Goal: Transaction & Acquisition: Purchase product/service

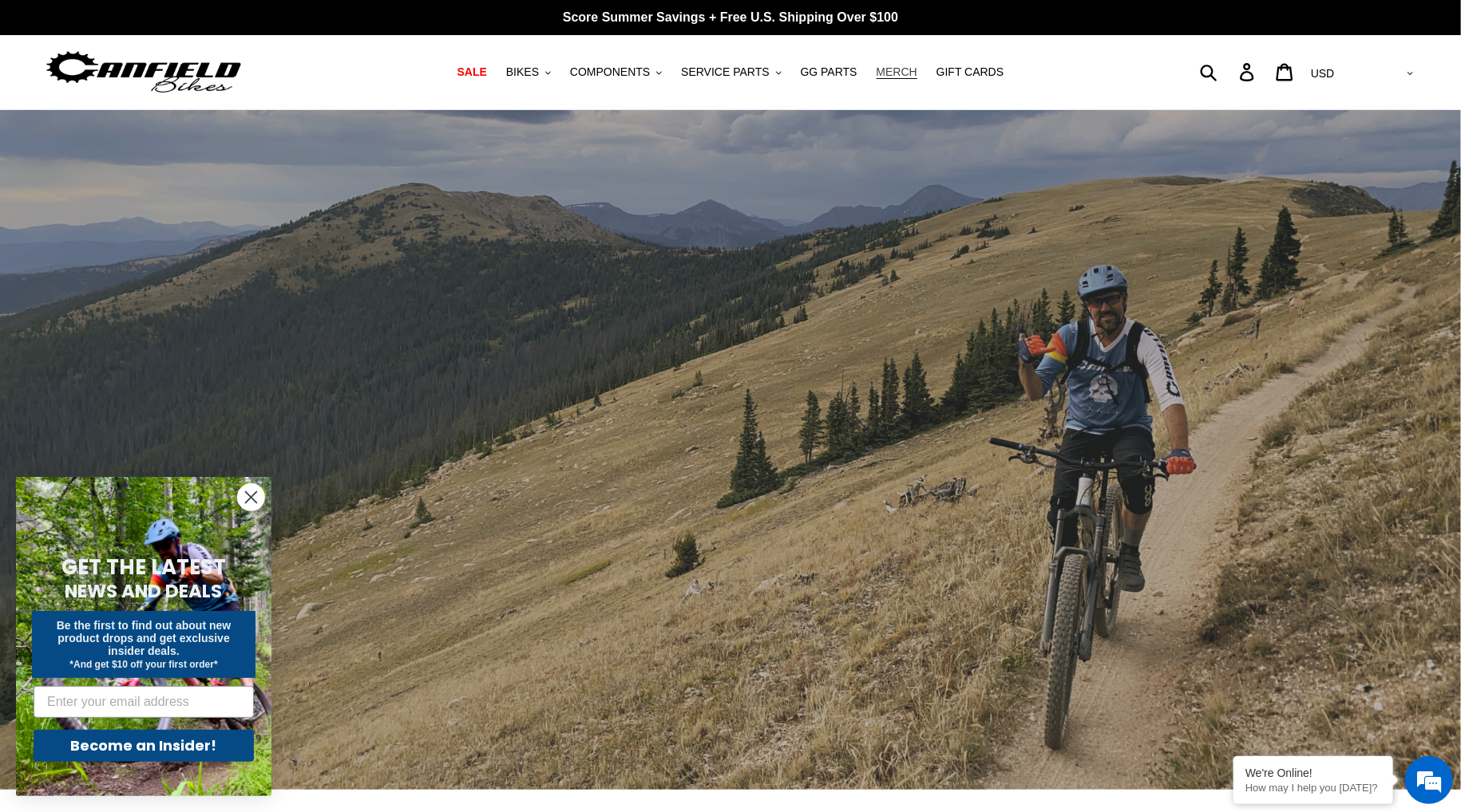
click at [877, 73] on span "MERCH" at bounding box center [897, 72] width 41 height 13
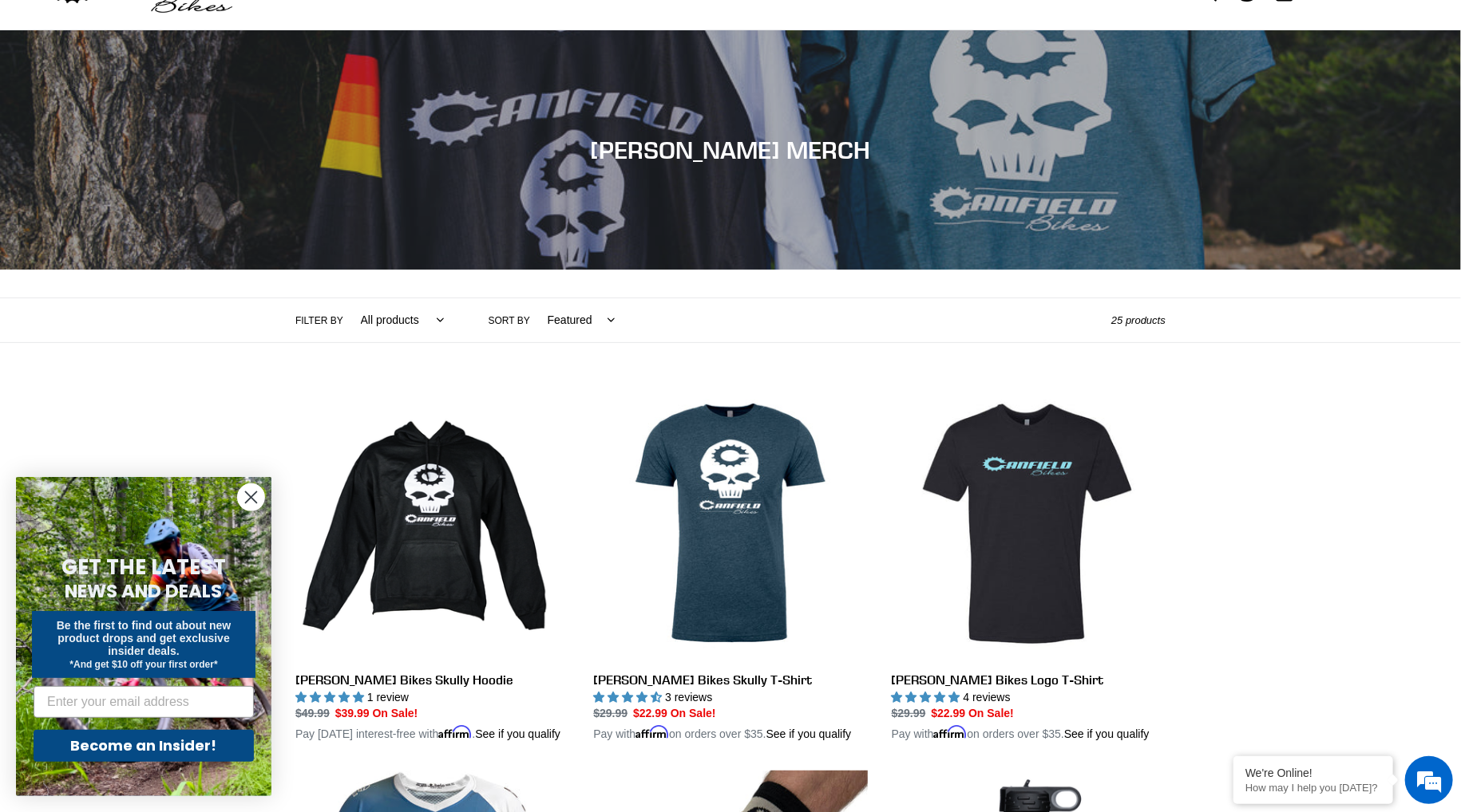
scroll to position [159, 0]
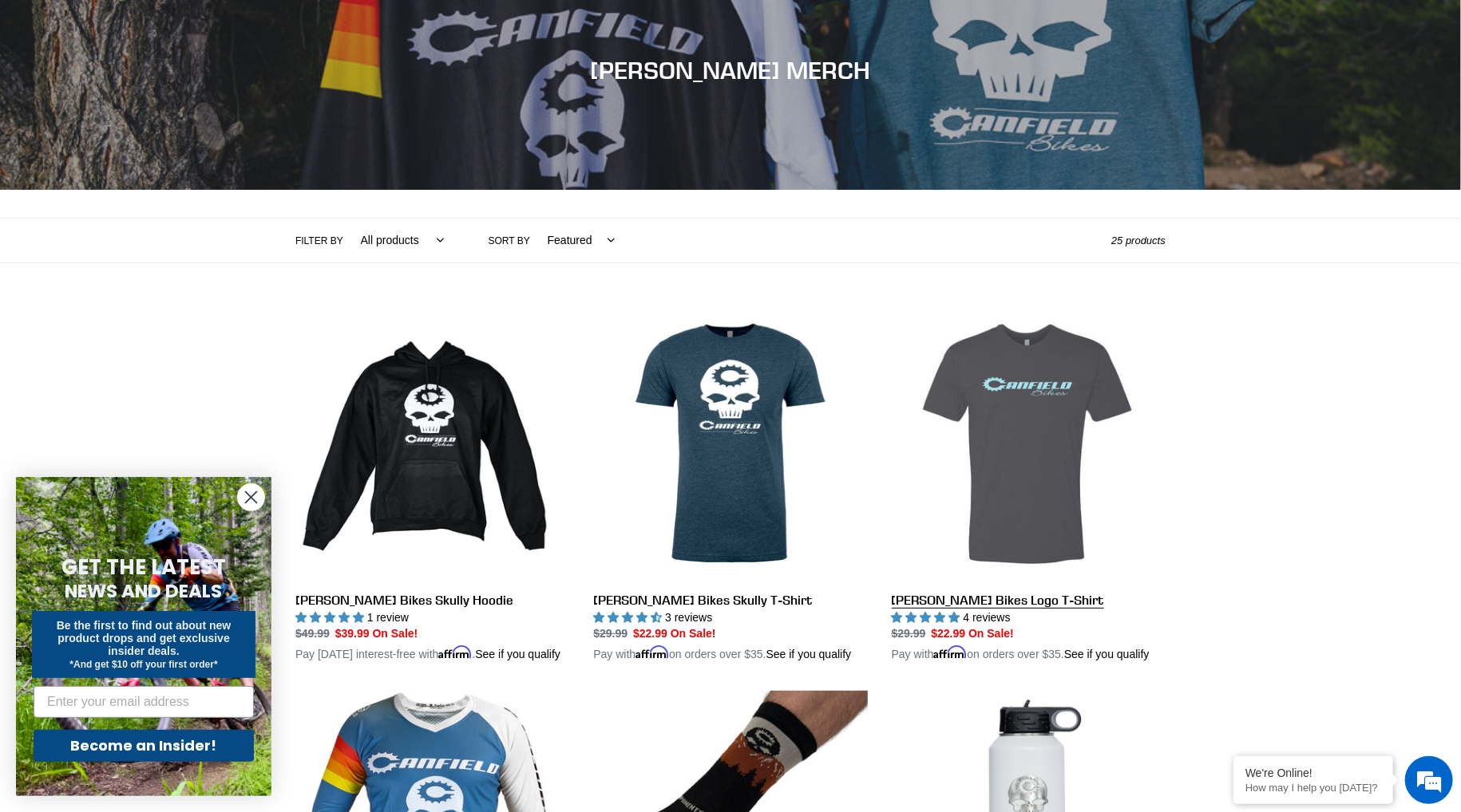
click at [1034, 430] on link "[PERSON_NAME] Bikes Logo T-Shirt" at bounding box center [1028, 486] width 274 height 357
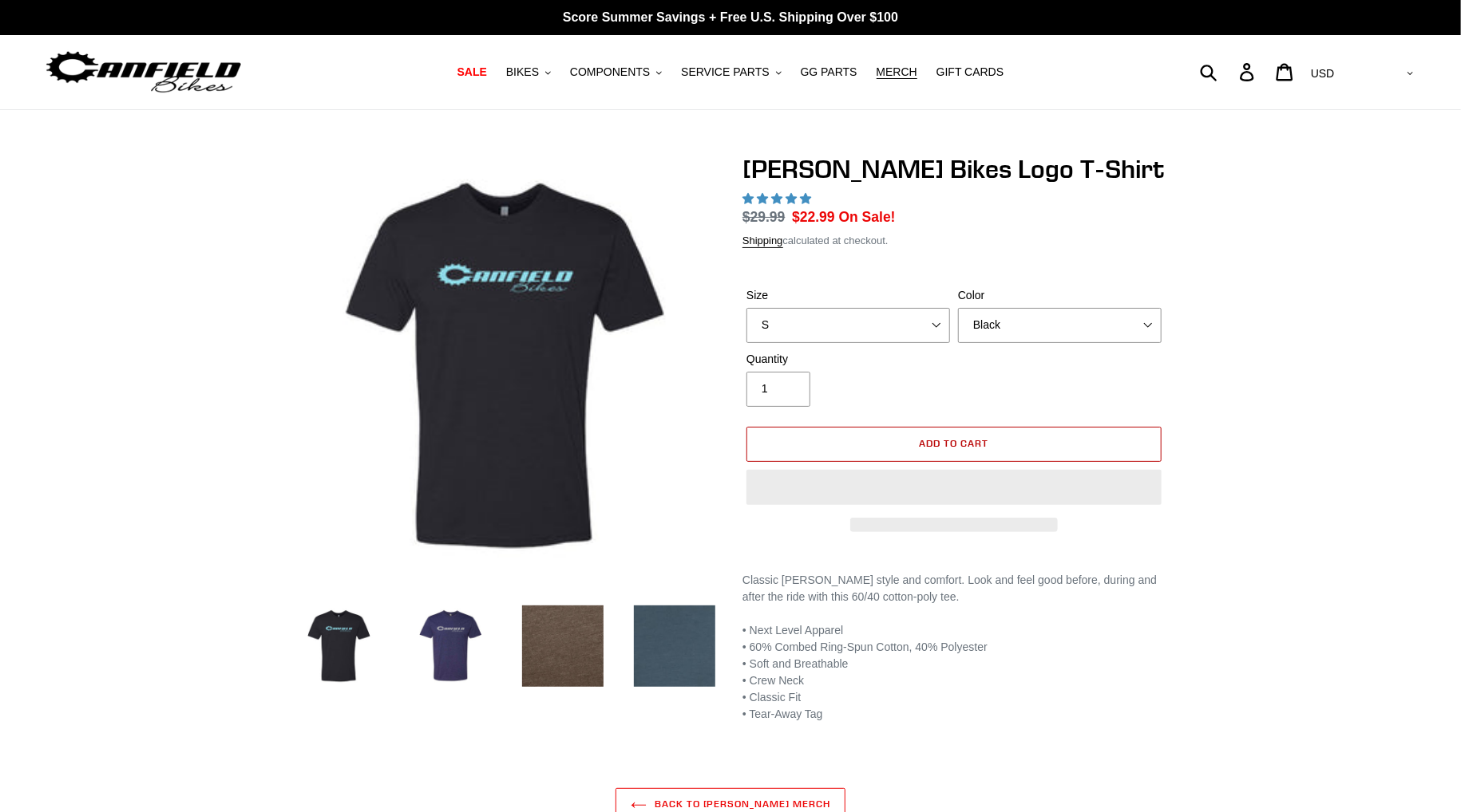
select select "highest-rating"
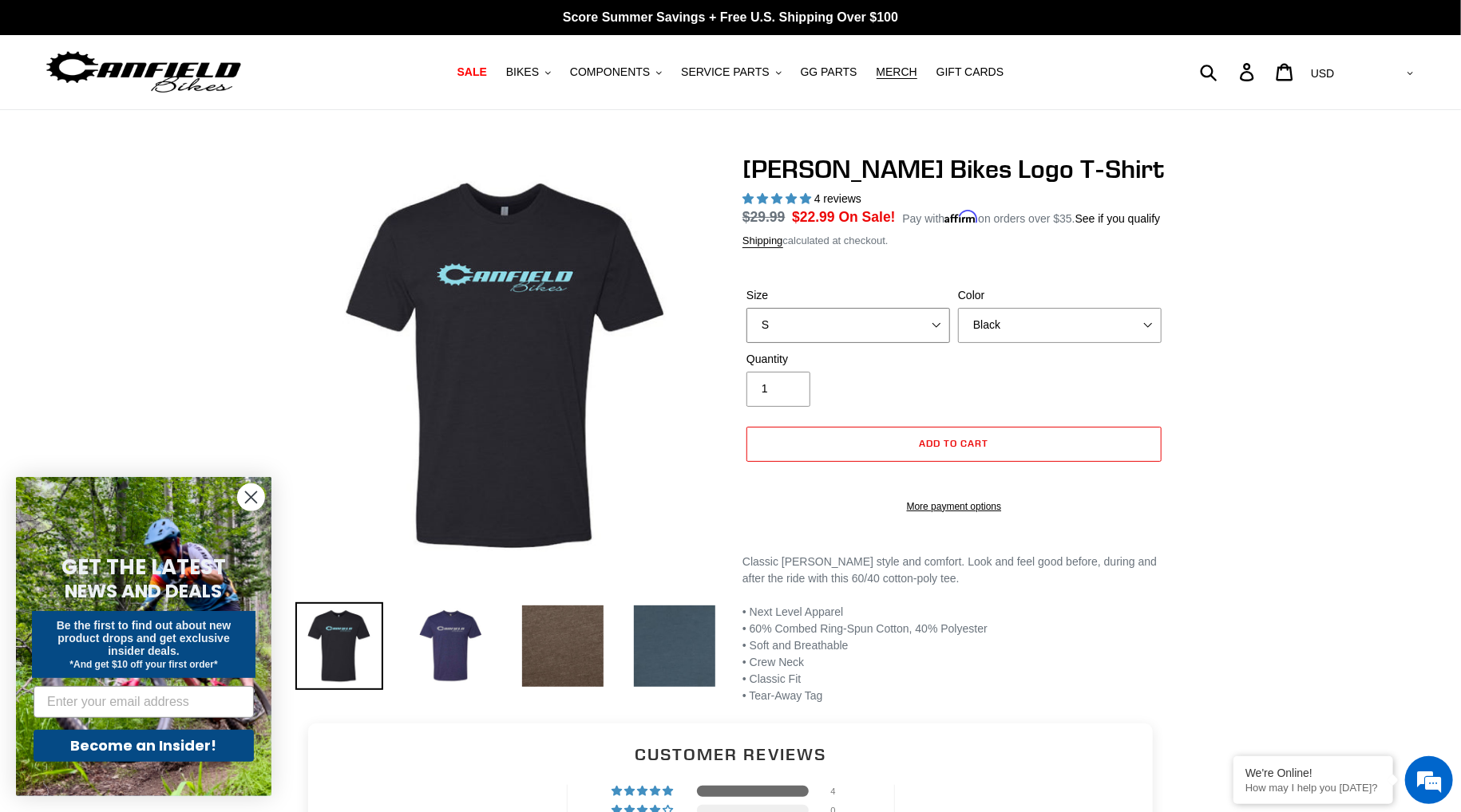
click at [932, 321] on select "S M L pre-order ETA 9/20/25 XL pre-order ETA 9/20/25 2XL pre-order ETA 9/20/25" at bounding box center [847, 326] width 204 height 35
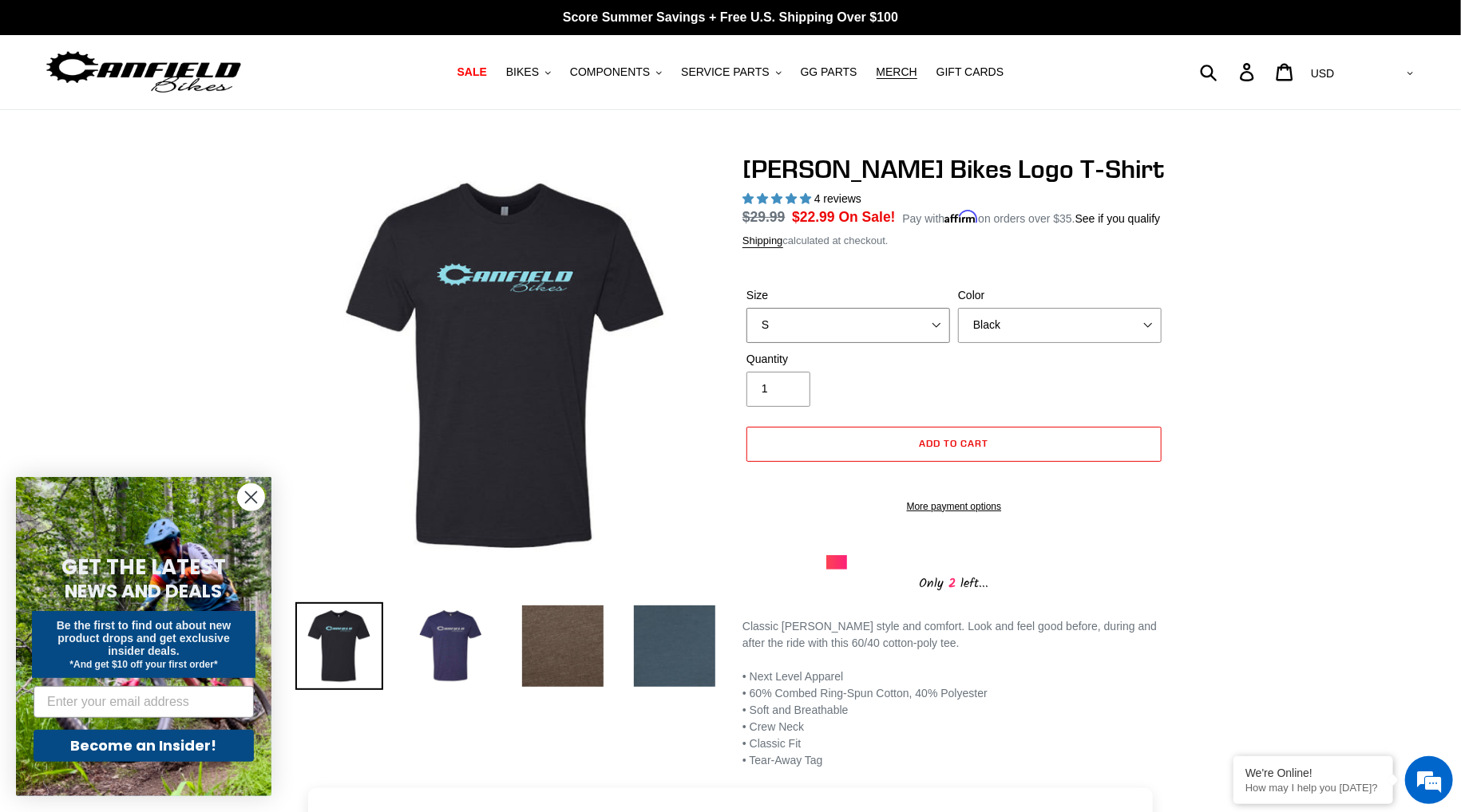
select select "XL pre-order ETA 9/20/25"
click at [746, 308] on select "S M L pre-order ETA 9/20/25 XL pre-order ETA 9/20/25 2XL pre-order ETA 9/20/25" at bounding box center [847, 326] width 204 height 35
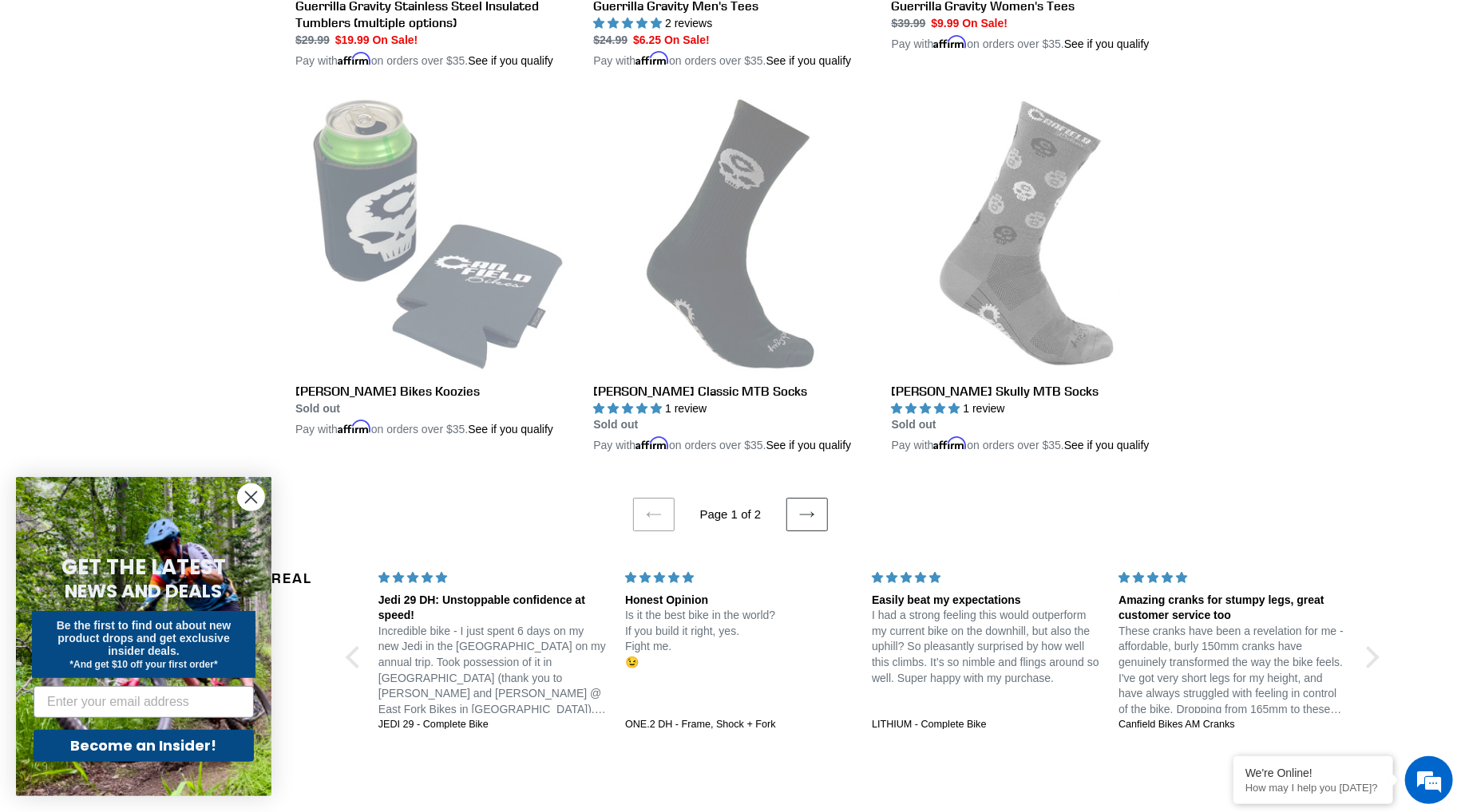
scroll to position [3125, 0]
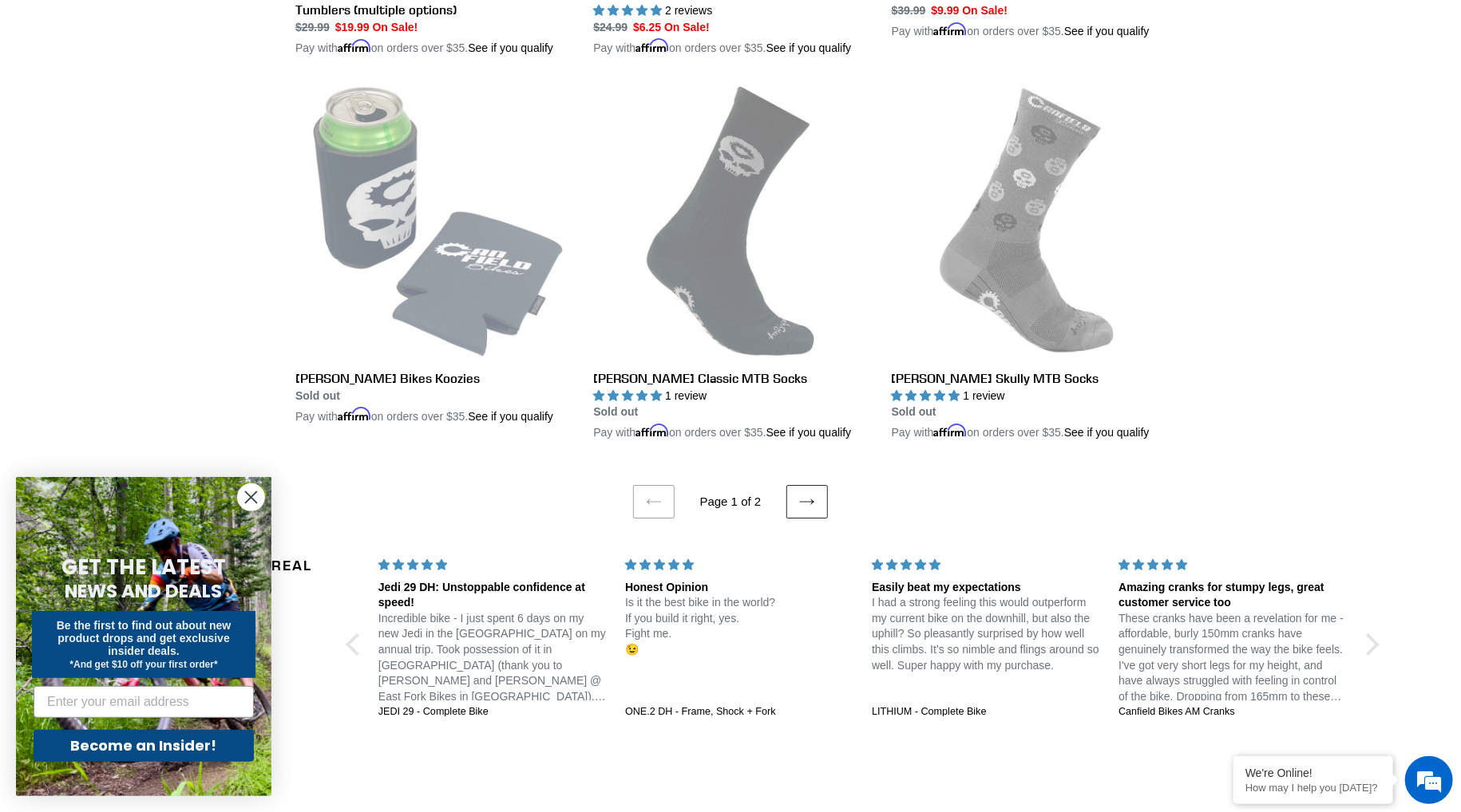
click at [817, 509] on link "Next page" at bounding box center [807, 502] width 42 height 34
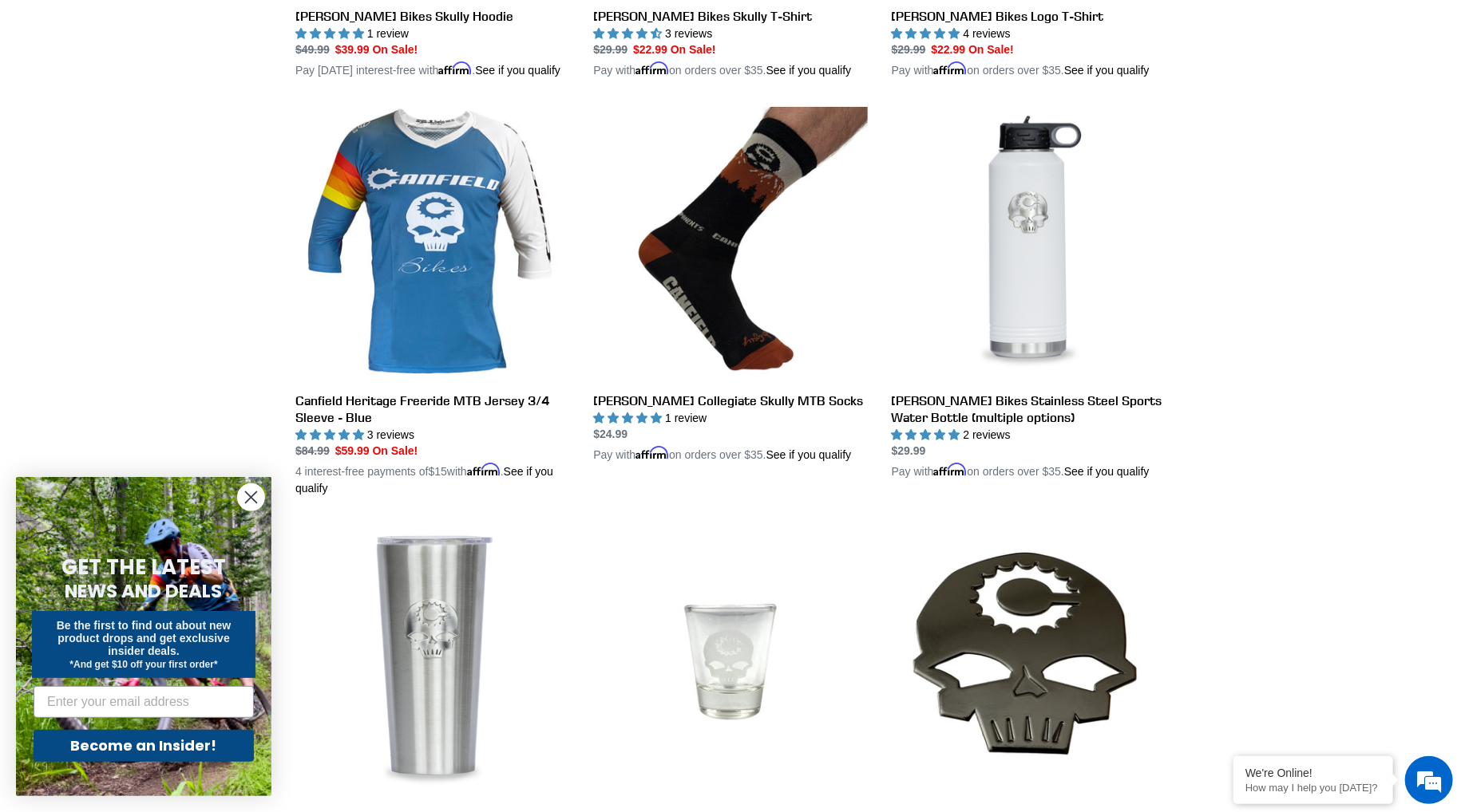
scroll to position [592, 0]
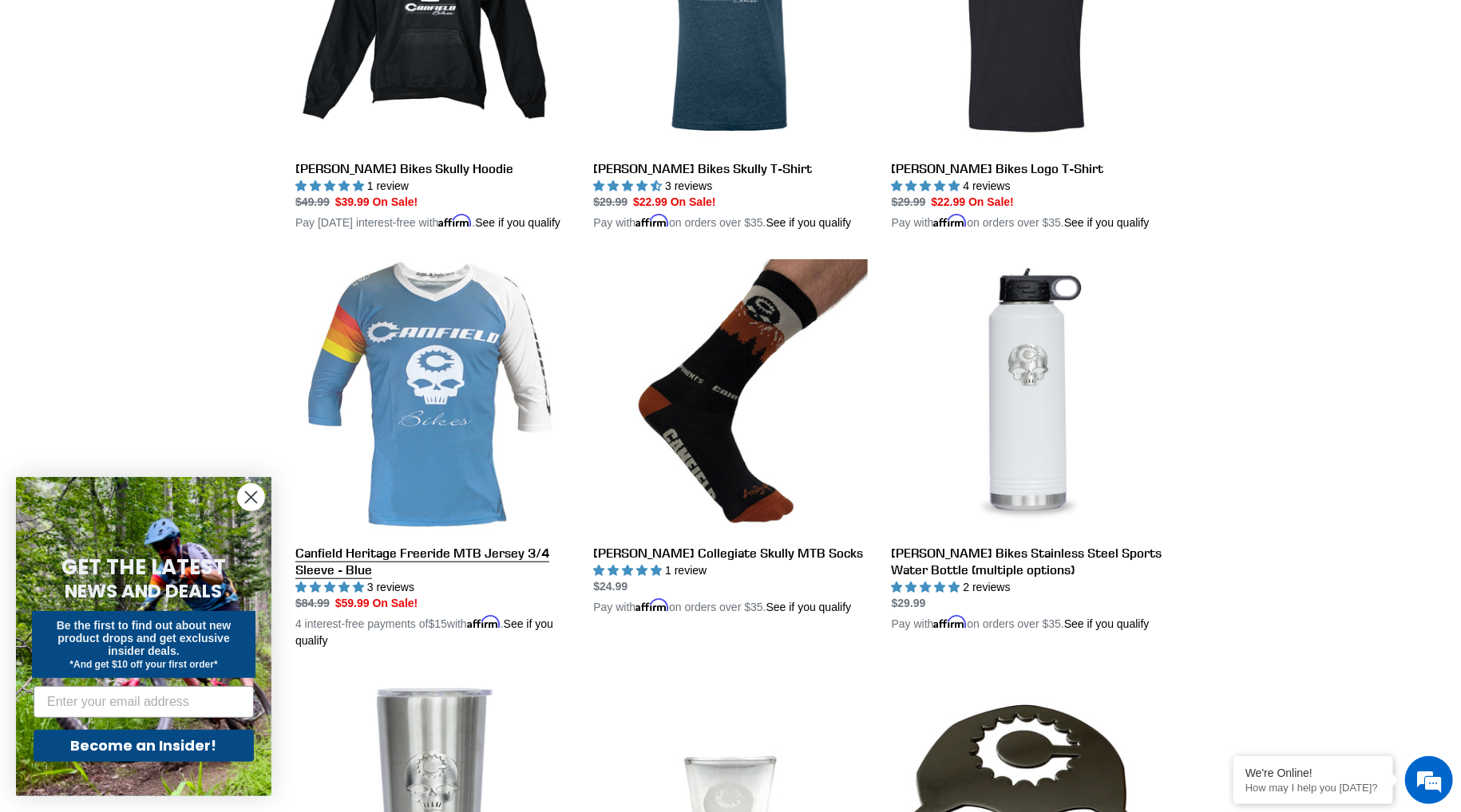
click at [412, 349] on link "Canfield Heritage Freeride MTB Jersey 3/4 Sleeve - Blue" at bounding box center [432, 455] width 274 height 390
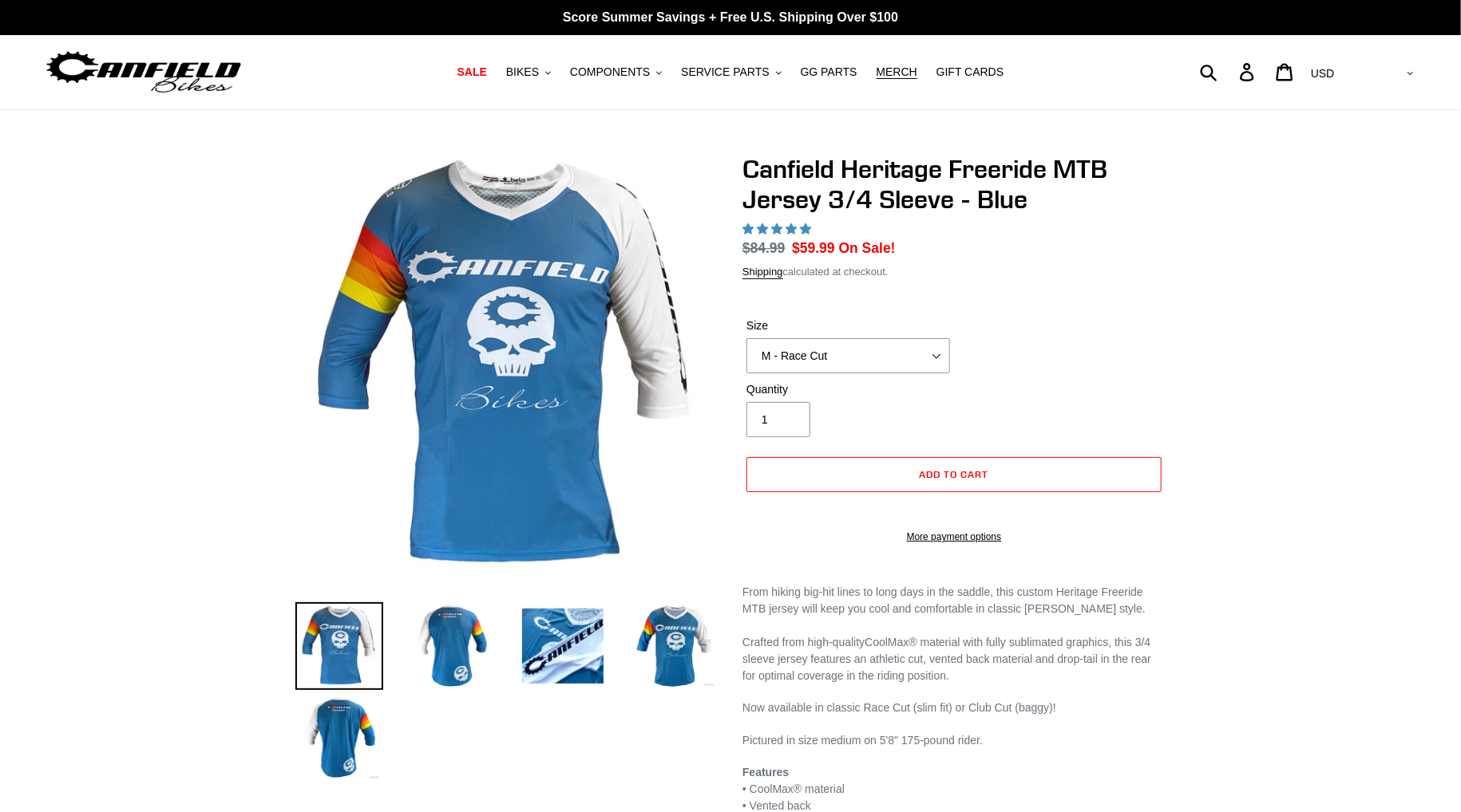
select select "highest-rating"
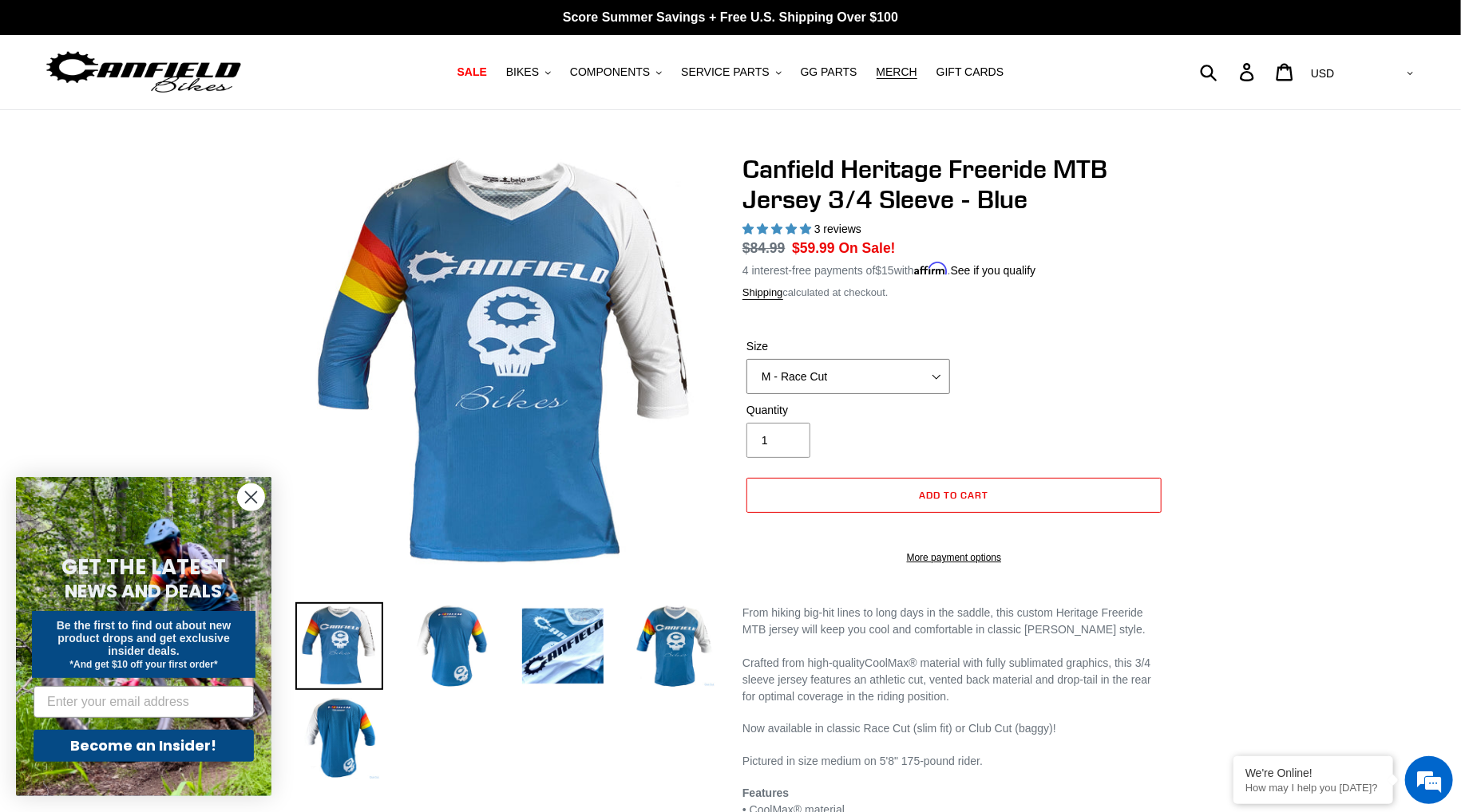
click at [866, 359] on select "S - Race Cut M - Race Cut L - Race Cut XL - Race Cut XXL - Race Cut S - Club Cu…" at bounding box center [847, 377] width 204 height 35
select select "XL - Club Cut"
click at [746, 359] on select "S - Race Cut M - Race Cut L - Race Cut XL - Race Cut XXL - Race Cut S - Club Cu…" at bounding box center [847, 377] width 204 height 35
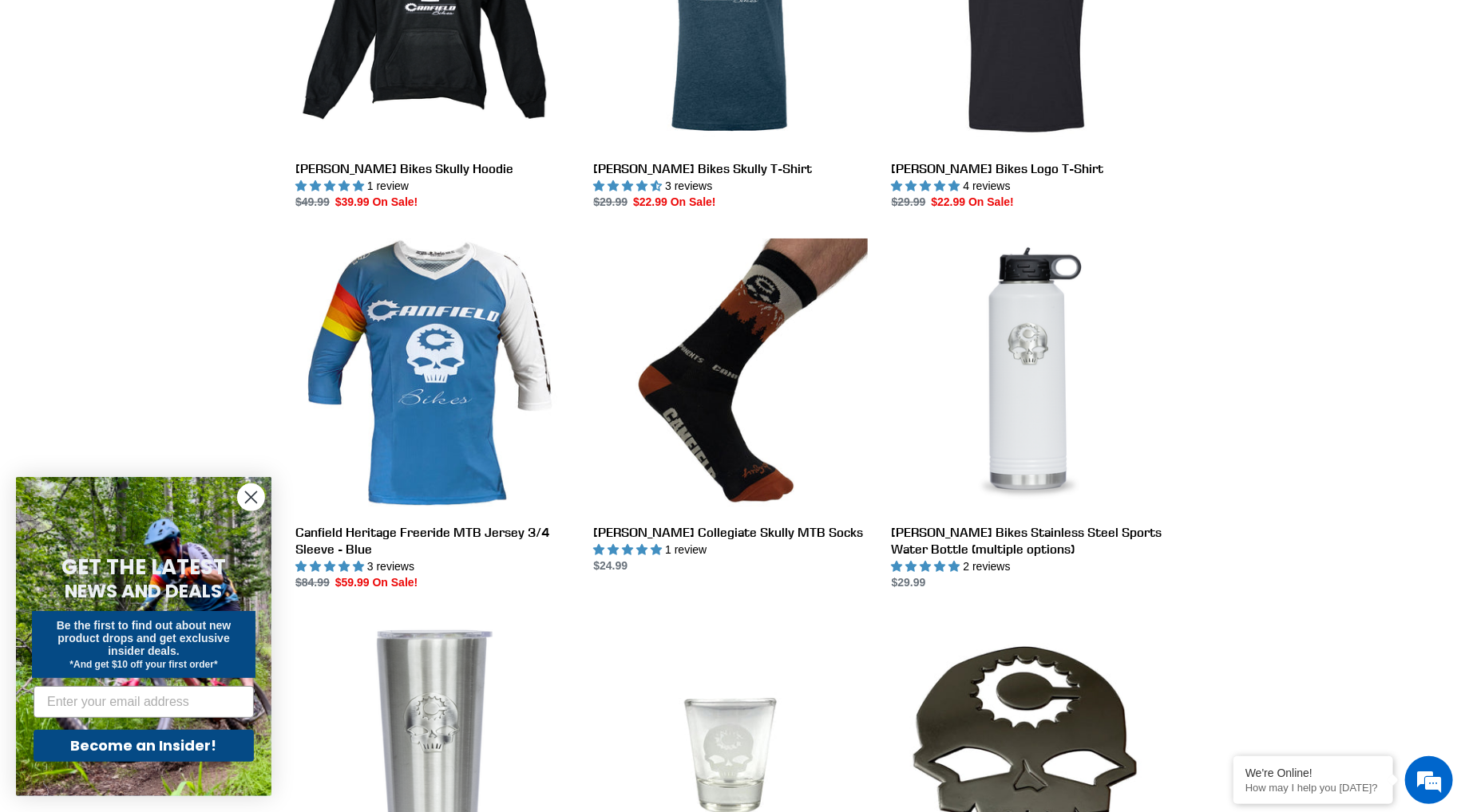
scroll to position [112, 0]
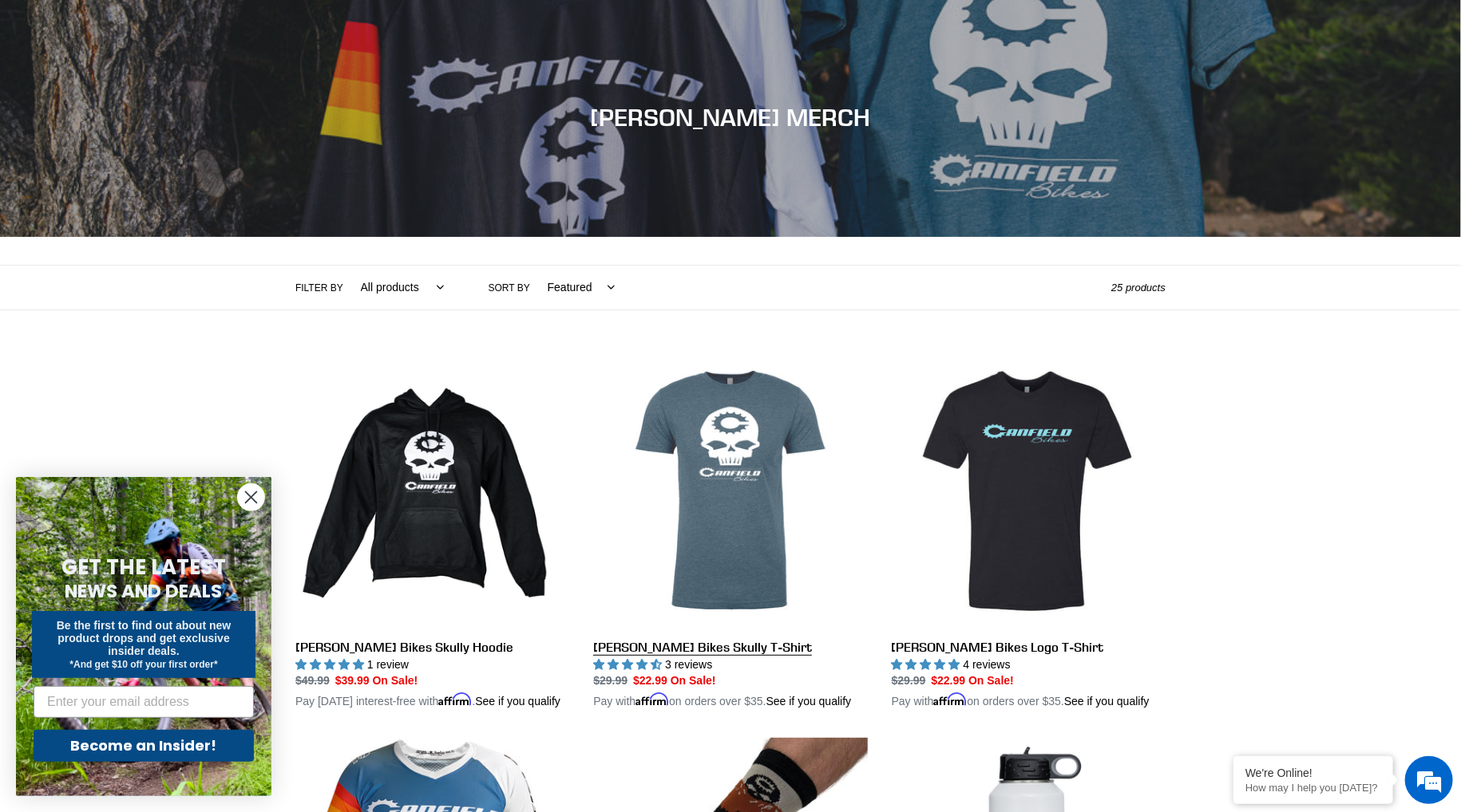
click at [768, 489] on link "[PERSON_NAME] Bikes Skully T-Shirt" at bounding box center [730, 533] width 274 height 357
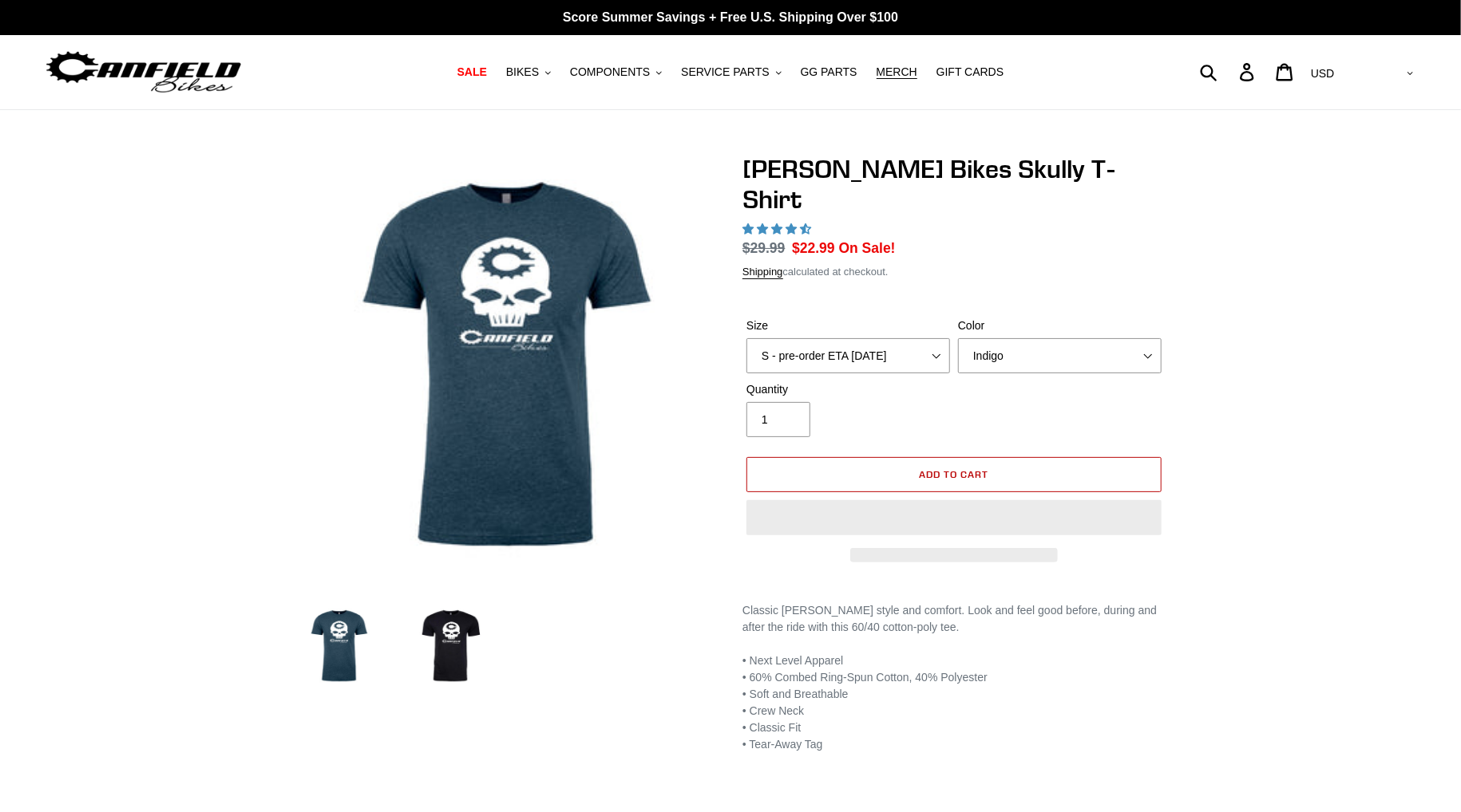
select select "highest-rating"
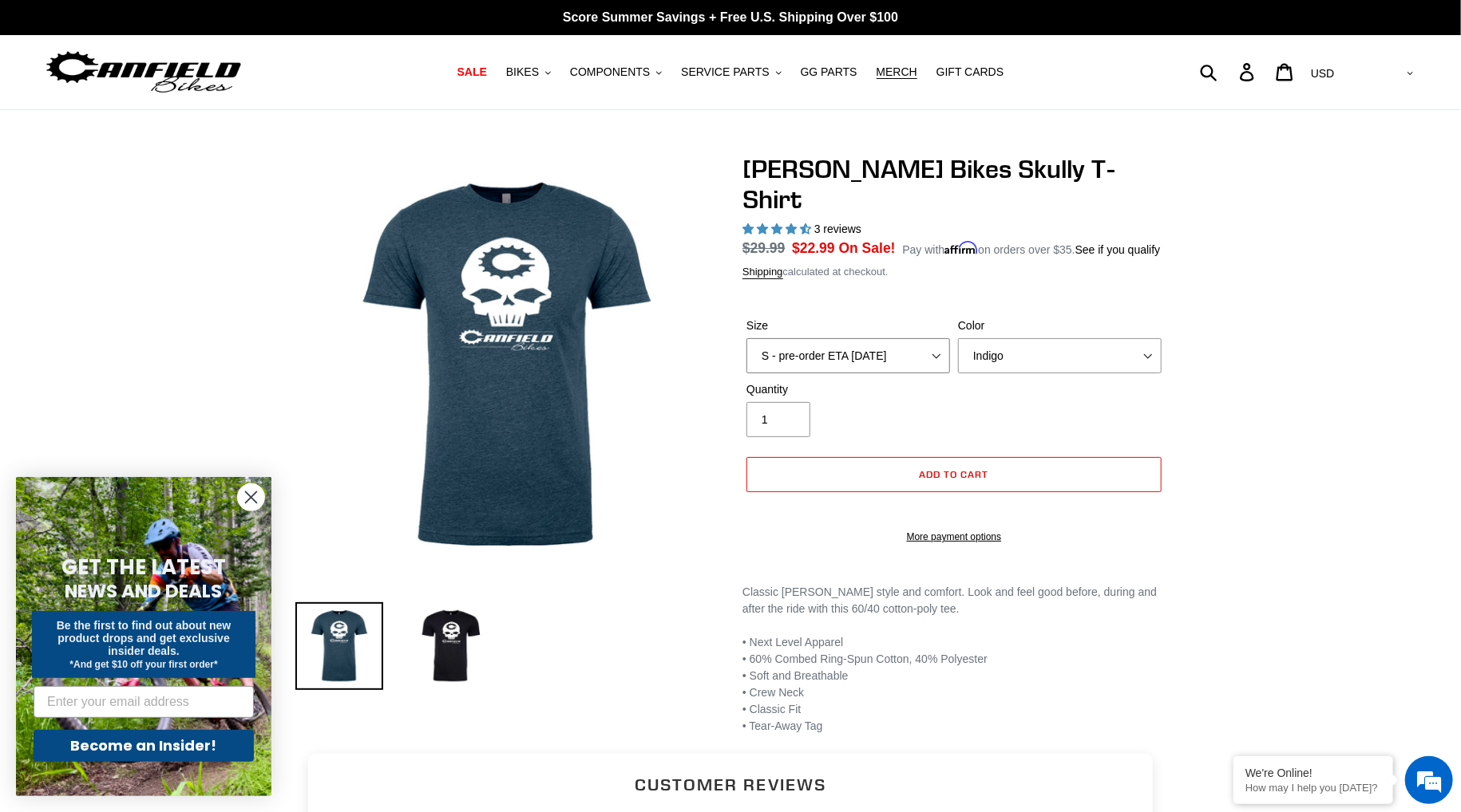
click at [887, 339] on select "S - pre-order ETA [DATE] M - pre-order ETA [DATE] L - pre-order ETA [DATE] XL -…" at bounding box center [847, 356] width 204 height 35
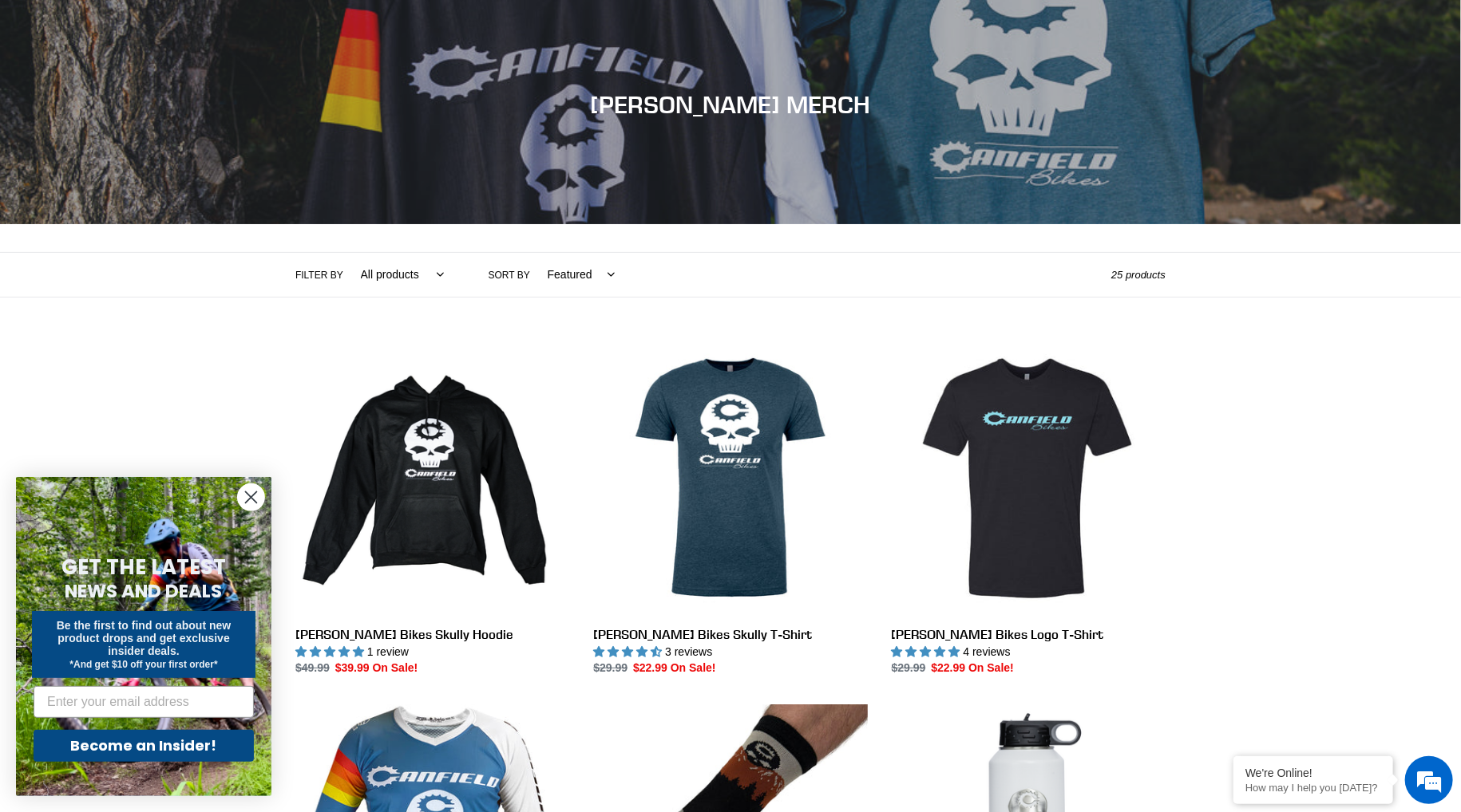
scroll to position [112, 0]
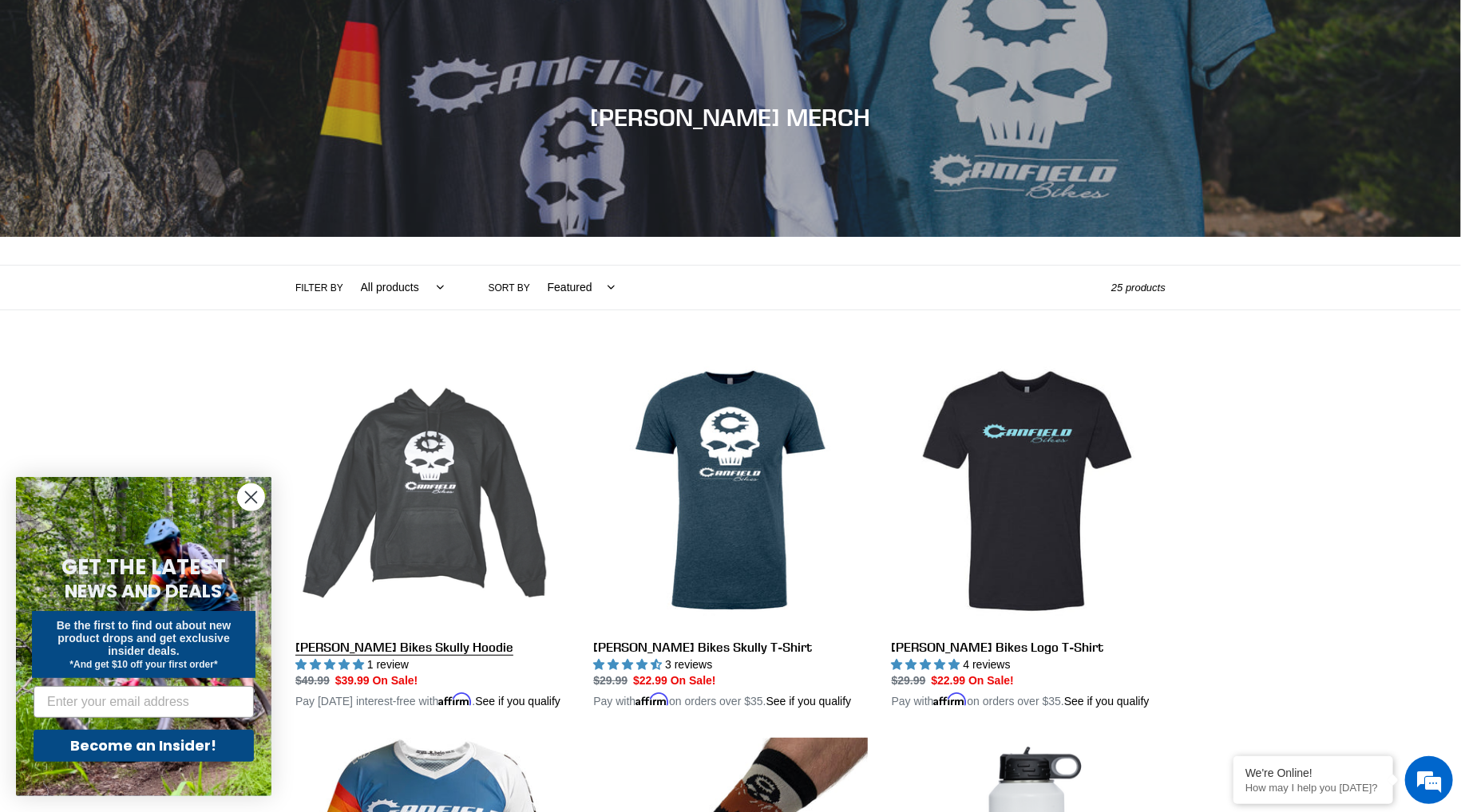
click at [437, 476] on link "[PERSON_NAME] Bikes Skully Hoodie" at bounding box center [432, 533] width 274 height 357
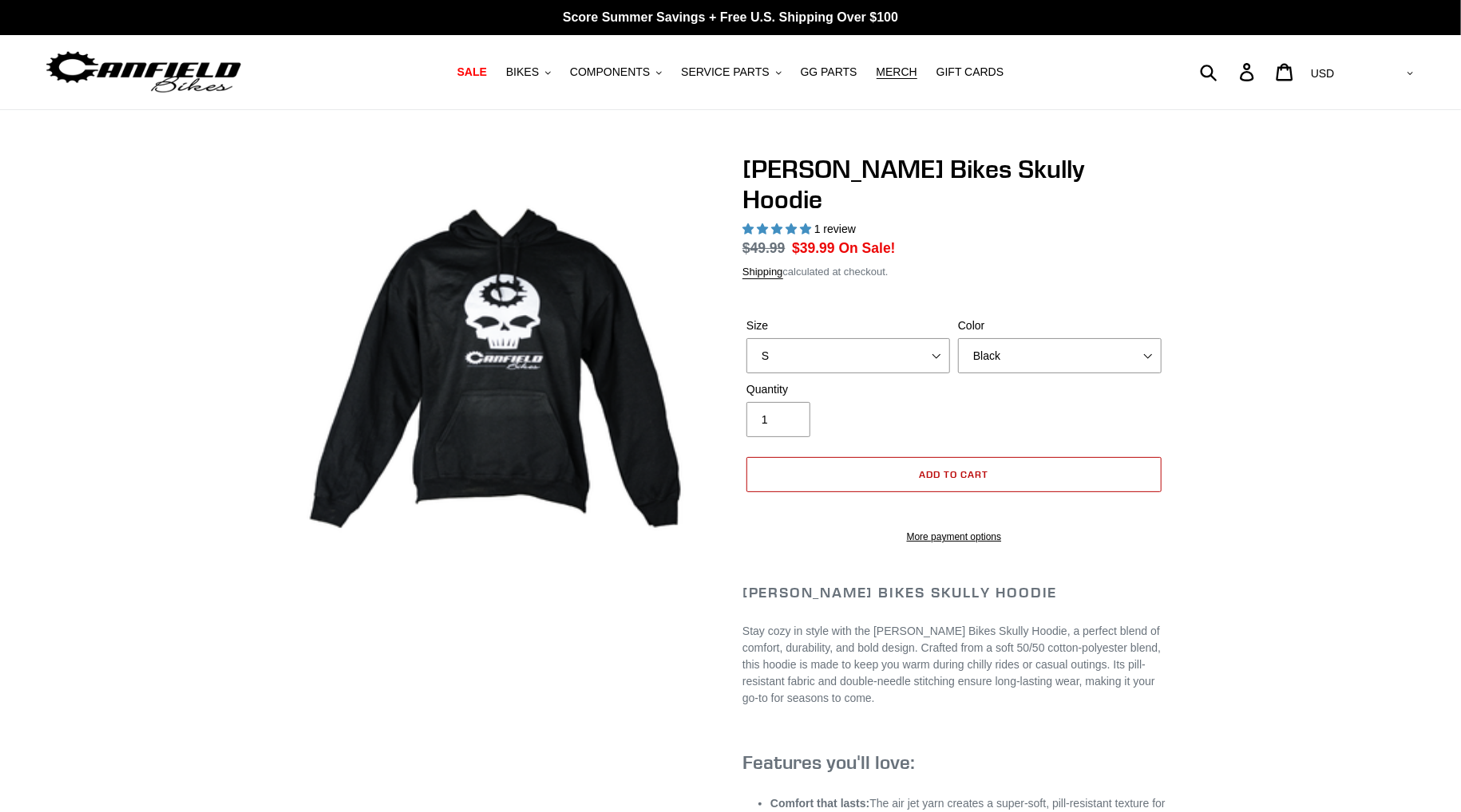
select select "highest-rating"
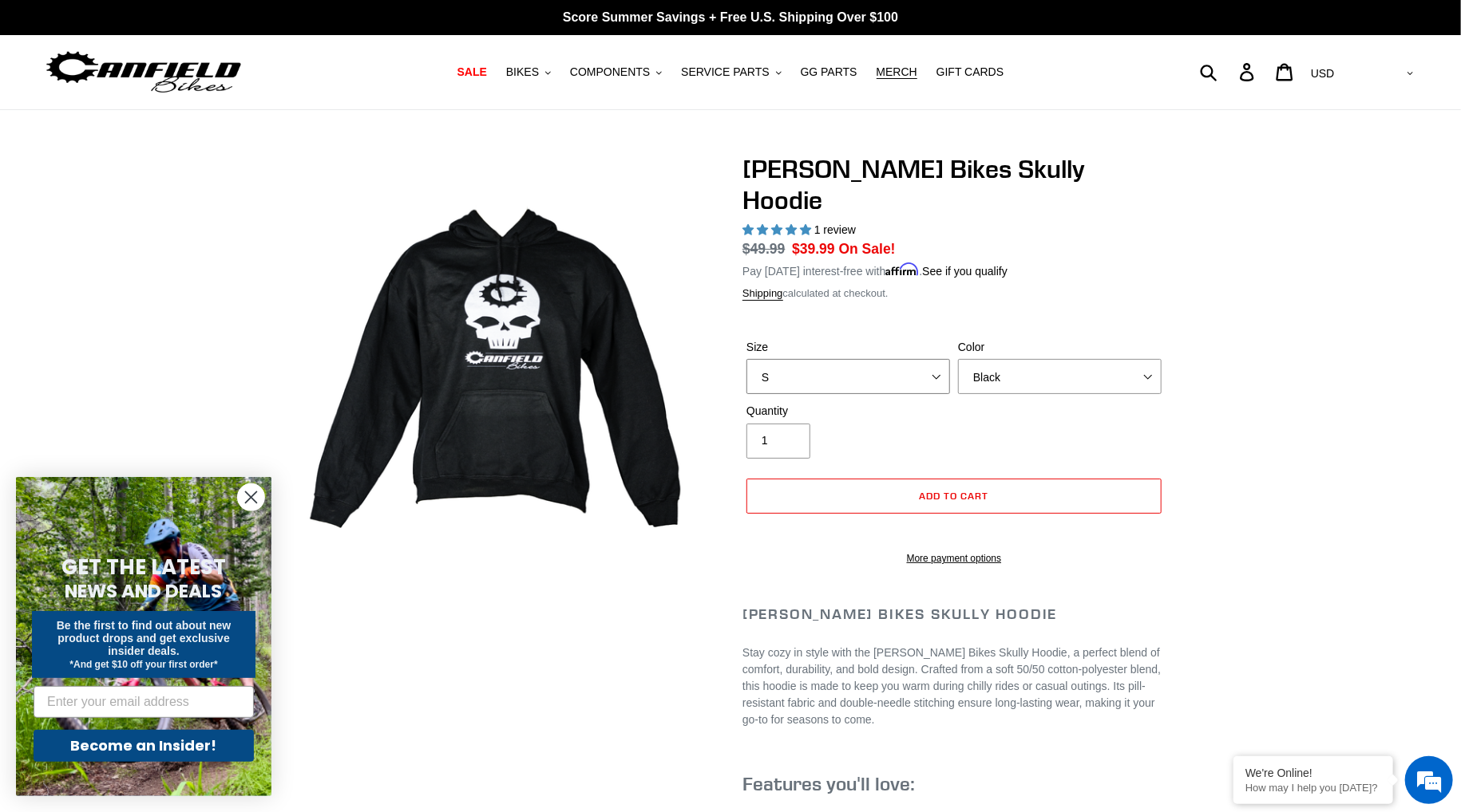
click at [888, 359] on select "S M pre-order ETA 9.20.25 L pre-order ETA 9.20.25 XL pre-order ETA 9.20.25" at bounding box center [847, 377] width 204 height 35
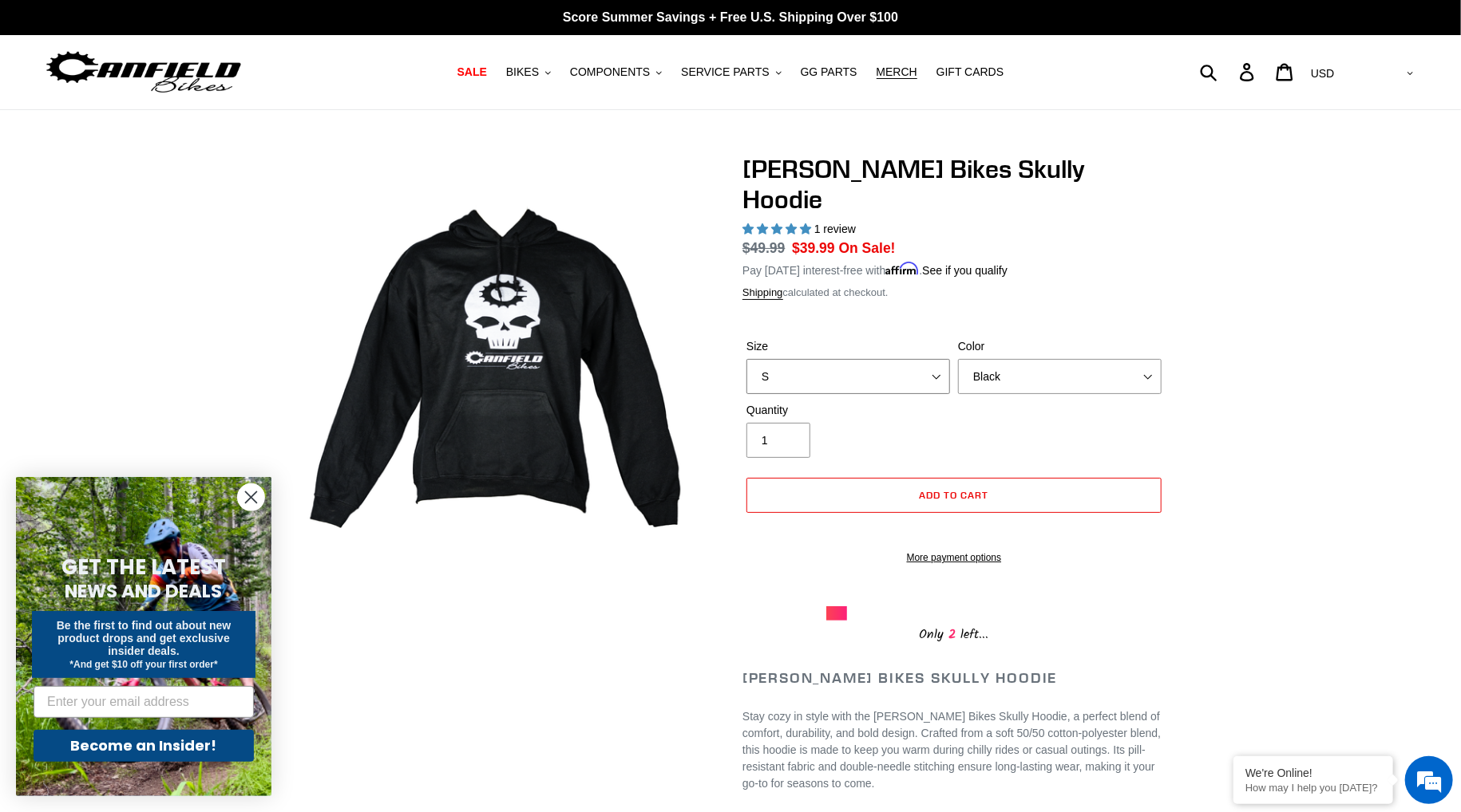
select select "XL pre-order ETA 9.20.25"
click at [746, 359] on select "S M pre-order ETA 9.20.25 L pre-order ETA 9.20.25 XL pre-order ETA 9.20.25" at bounding box center [847, 377] width 204 height 35
